Goal: Information Seeking & Learning: Learn about a topic

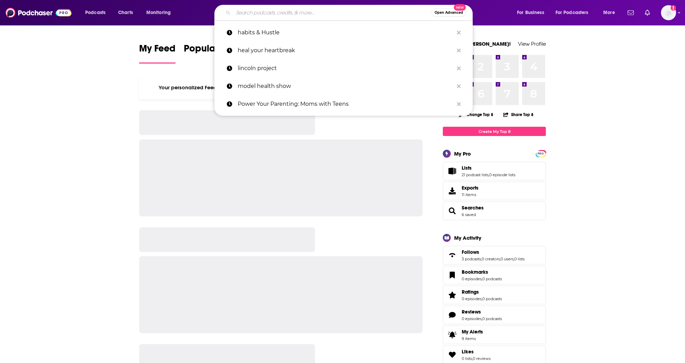
click at [252, 7] on input "Search podcasts, credits, & more..." at bounding box center [332, 12] width 198 height 11
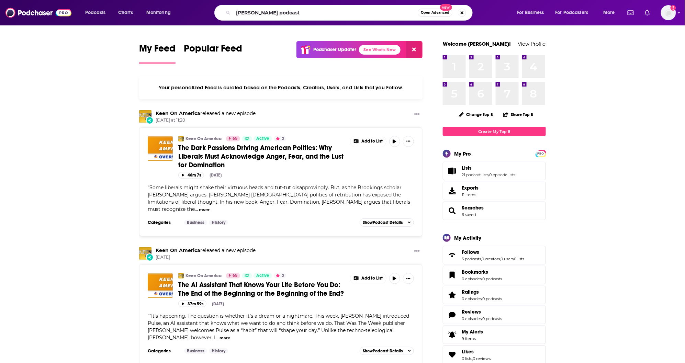
type input "[PERSON_NAME] podcast"
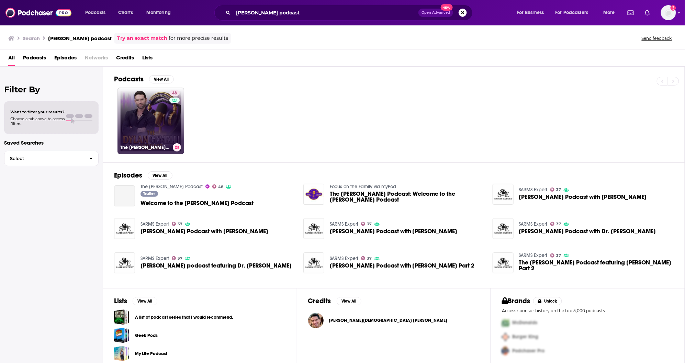
click at [151, 129] on link "48 The [PERSON_NAME] Podcast" at bounding box center [150, 121] width 67 height 67
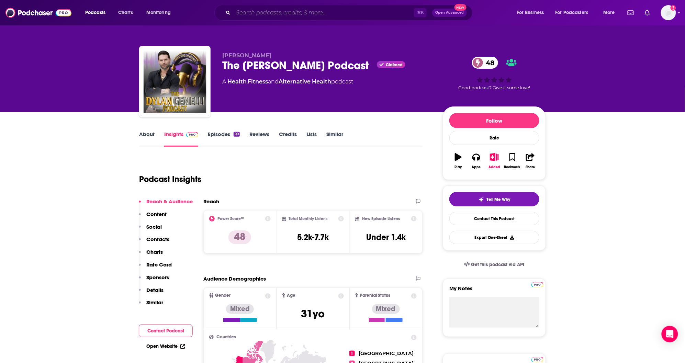
click at [242, 16] on input "Search podcasts, credits, & more..." at bounding box center [323, 12] width 181 height 11
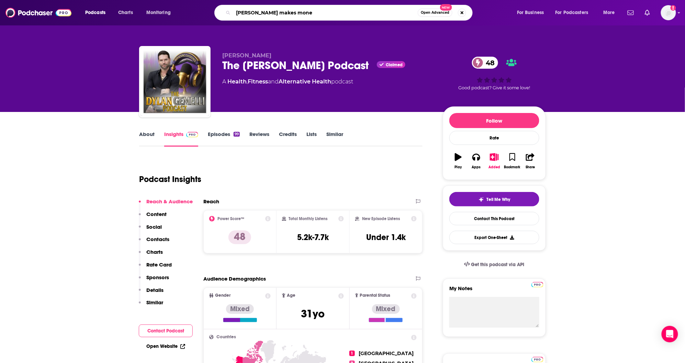
type input "[PERSON_NAME] makes money"
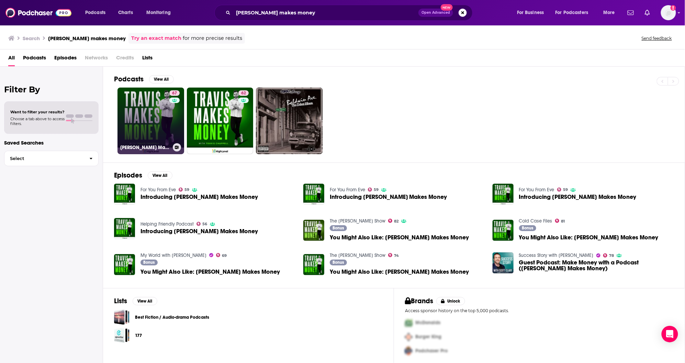
click at [134, 119] on link "67 [PERSON_NAME] Makes Money" at bounding box center [150, 121] width 67 height 67
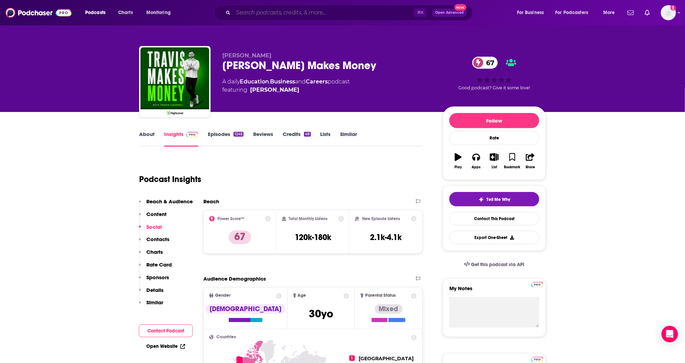
click at [282, 13] on input "Search podcasts, credits, & more..." at bounding box center [323, 12] width 181 height 11
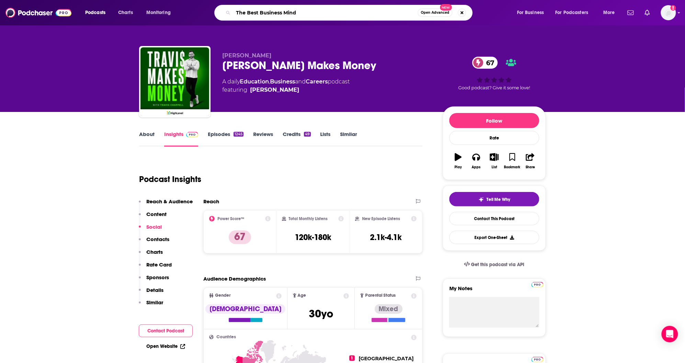
type input "The Best Business Minds"
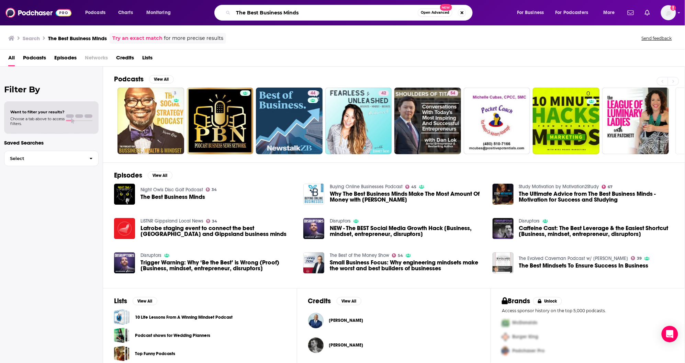
click at [270, 10] on input "The Best Business Minds" at bounding box center [325, 12] width 184 height 11
click at [247, 14] on input "The Best Business Minds" at bounding box center [325, 12] width 184 height 11
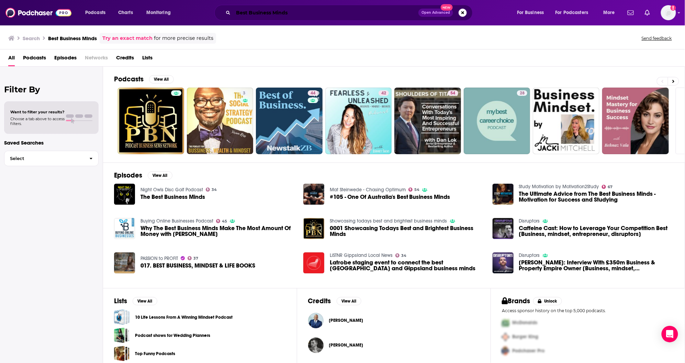
click at [256, 9] on input "Best Business Minds" at bounding box center [325, 12] width 185 height 11
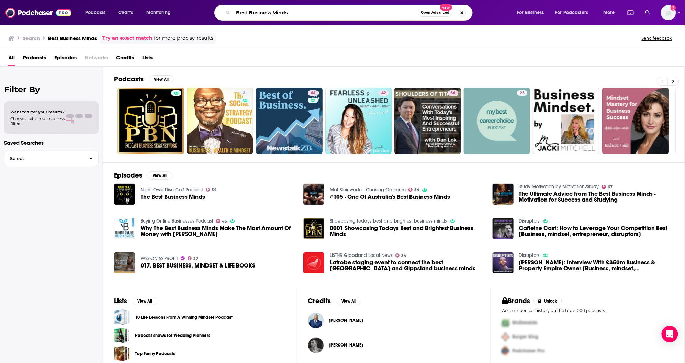
click at [256, 9] on input "Best Business Minds" at bounding box center [325, 12] width 184 height 11
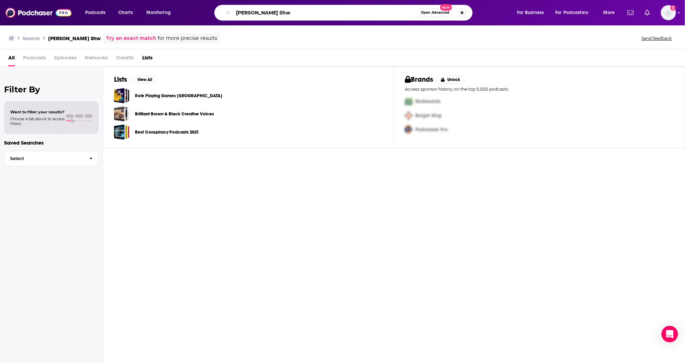
click at [288, 14] on input "[PERSON_NAME] Shw" at bounding box center [325, 12] width 184 height 11
type input "[PERSON_NAME] Show"
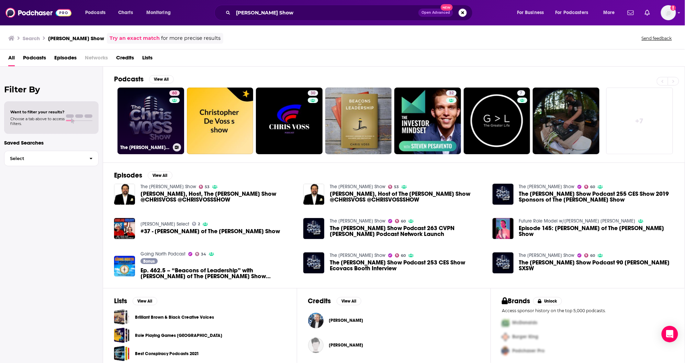
click at [154, 123] on link "60 The [PERSON_NAME] Show" at bounding box center [150, 121] width 67 height 67
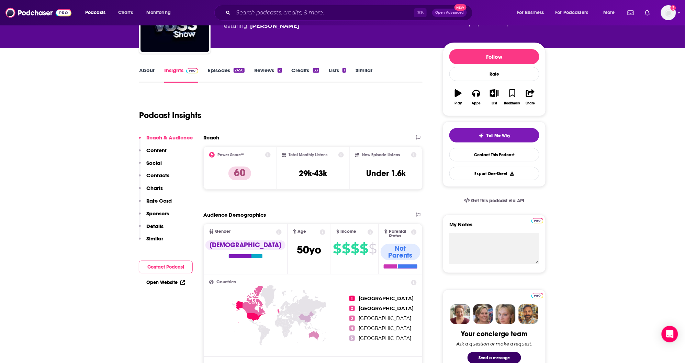
scroll to position [129, 0]
